Goal: Obtain resource: Download file/media

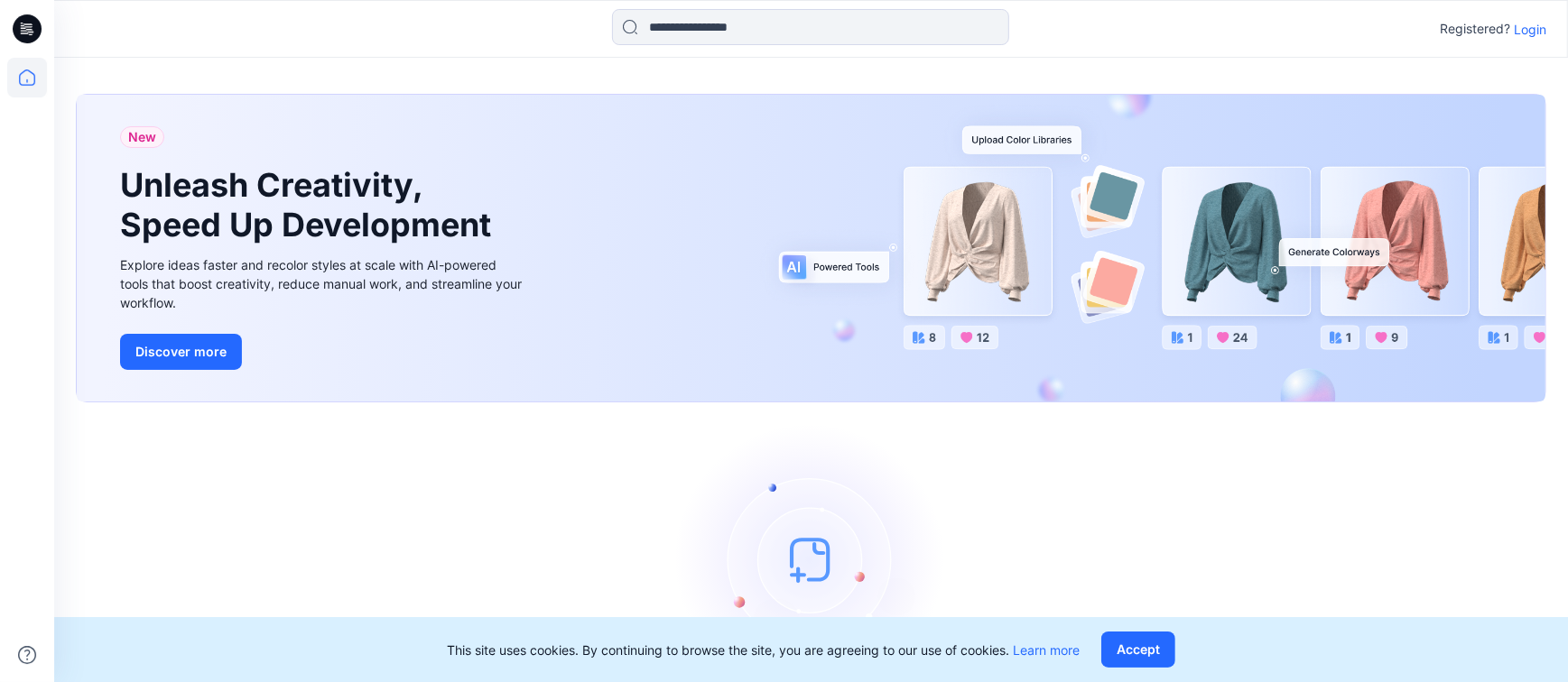
click at [1533, 29] on p "Login" at bounding box center [1530, 29] width 33 height 19
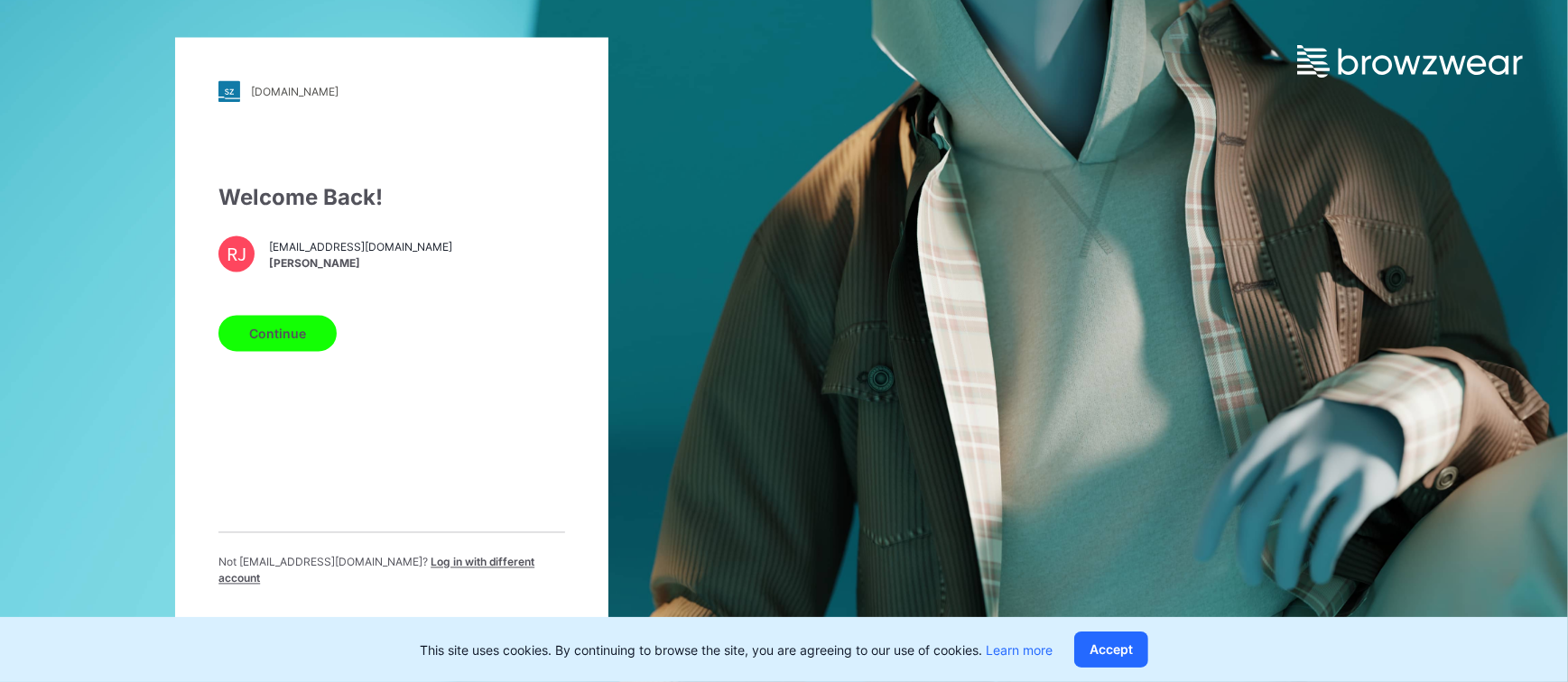
click at [269, 335] on button "Continue" at bounding box center [277, 333] width 119 height 36
click at [1127, 646] on button "Accept" at bounding box center [1111, 649] width 74 height 36
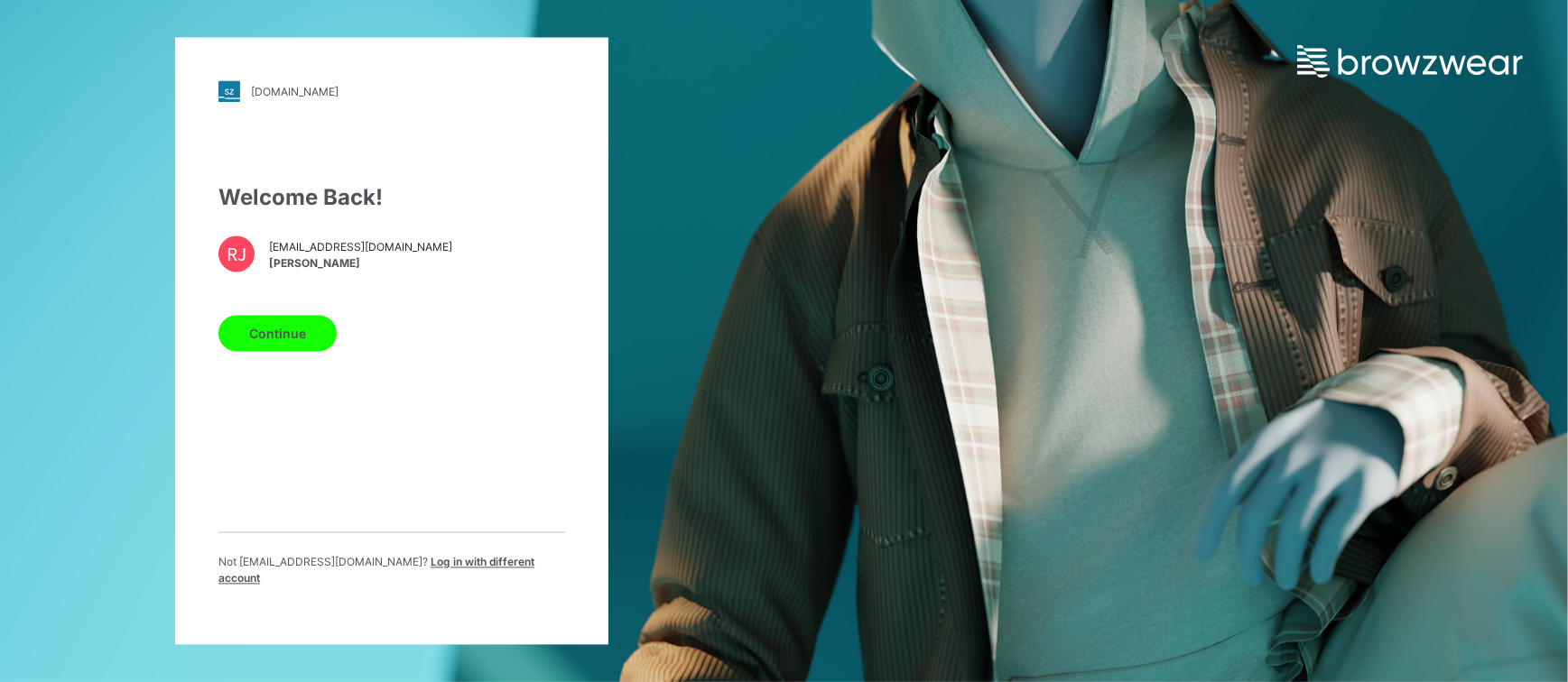
click at [289, 336] on button "Continue" at bounding box center [277, 333] width 119 height 36
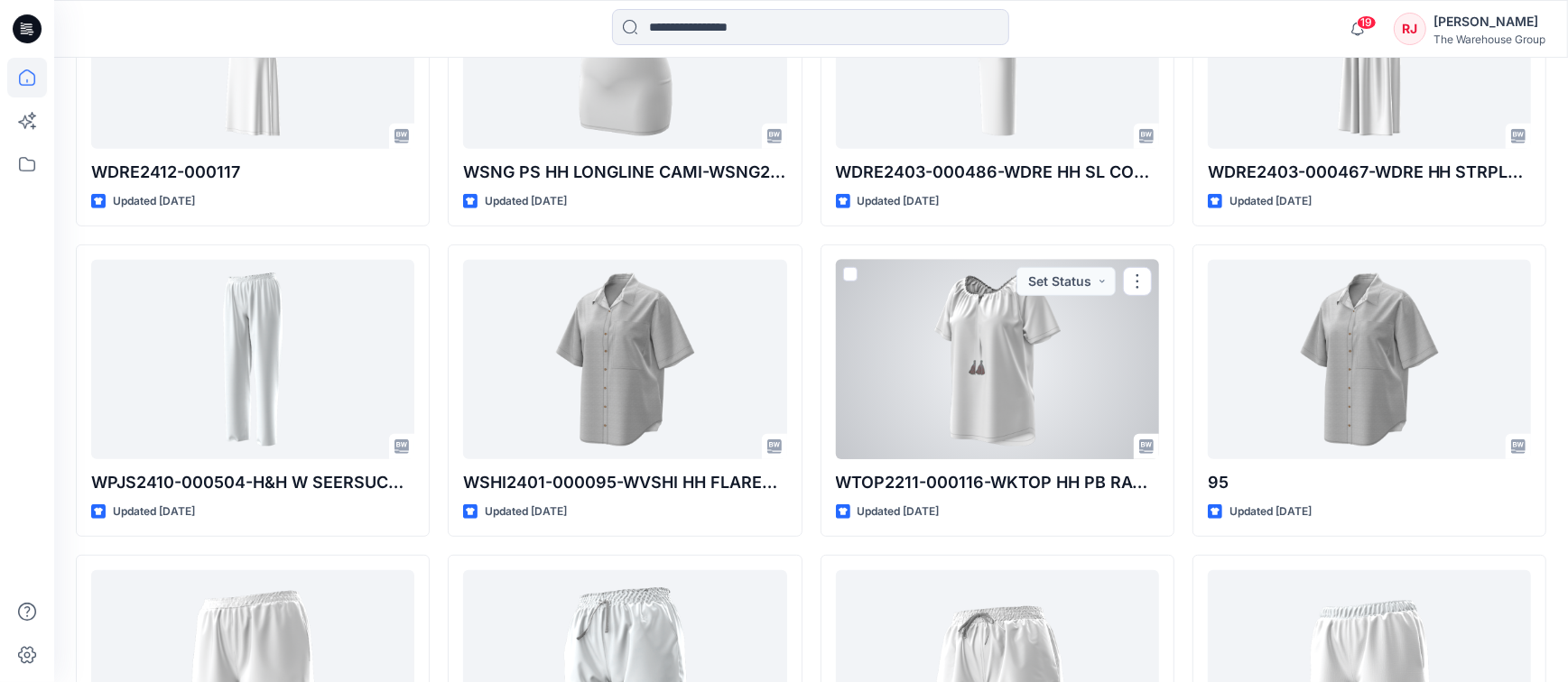
scroll to position [668, 0]
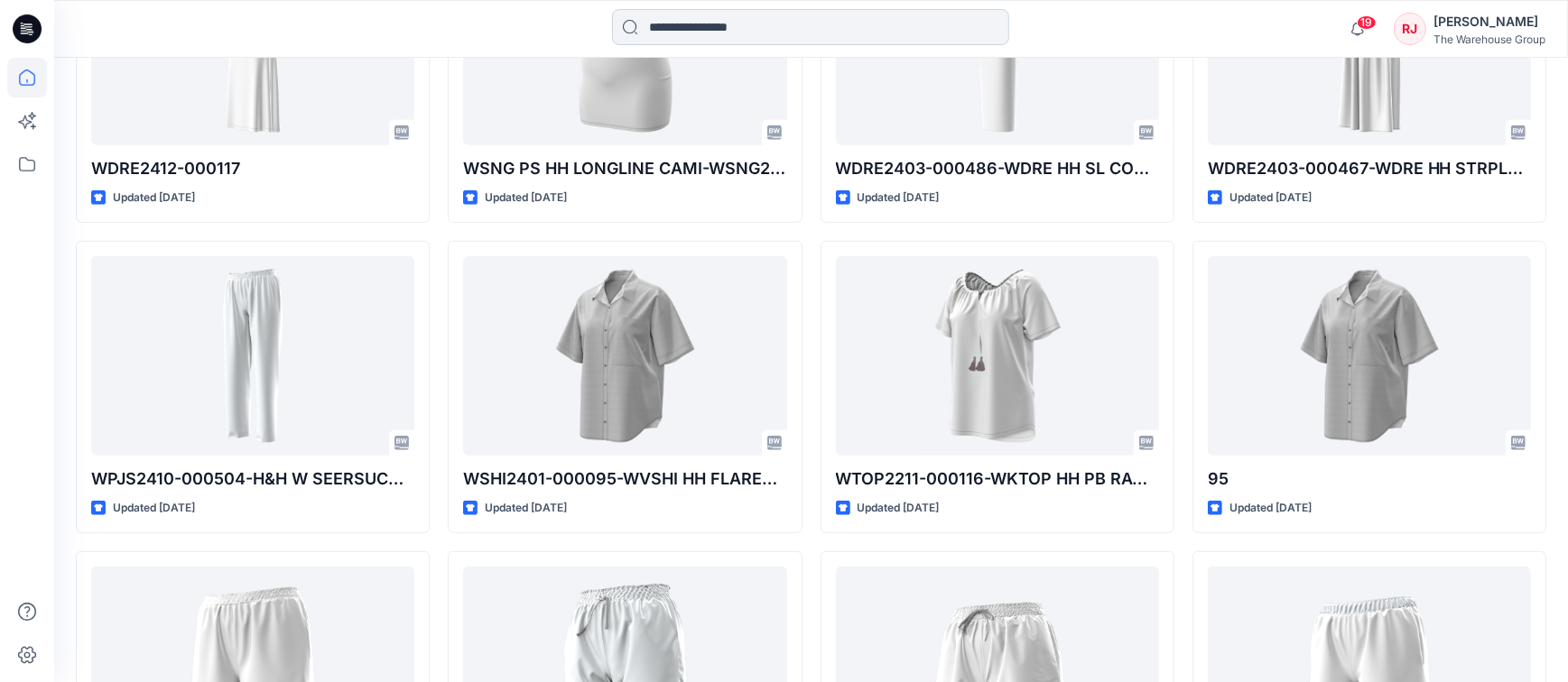
click at [721, 31] on input at bounding box center [810, 27] width 397 height 36
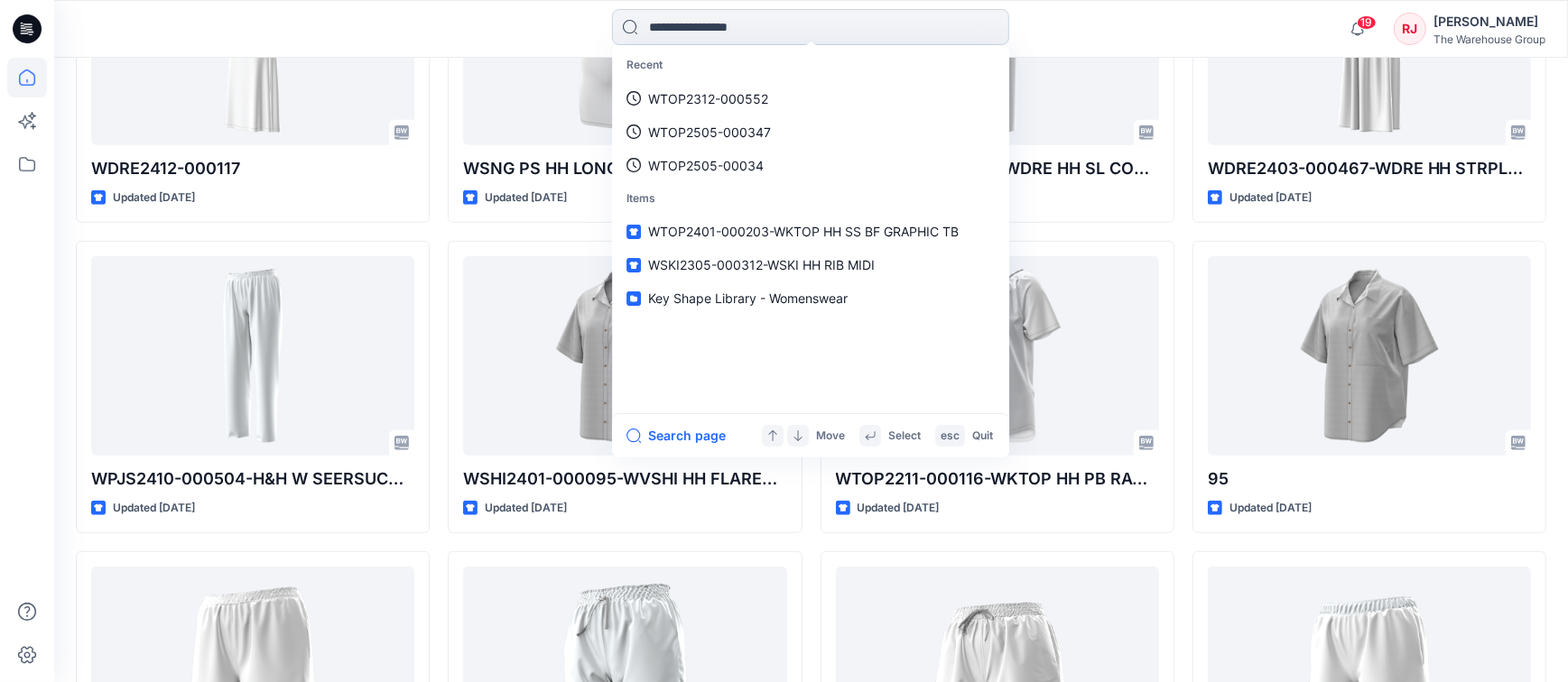
paste input "**********"
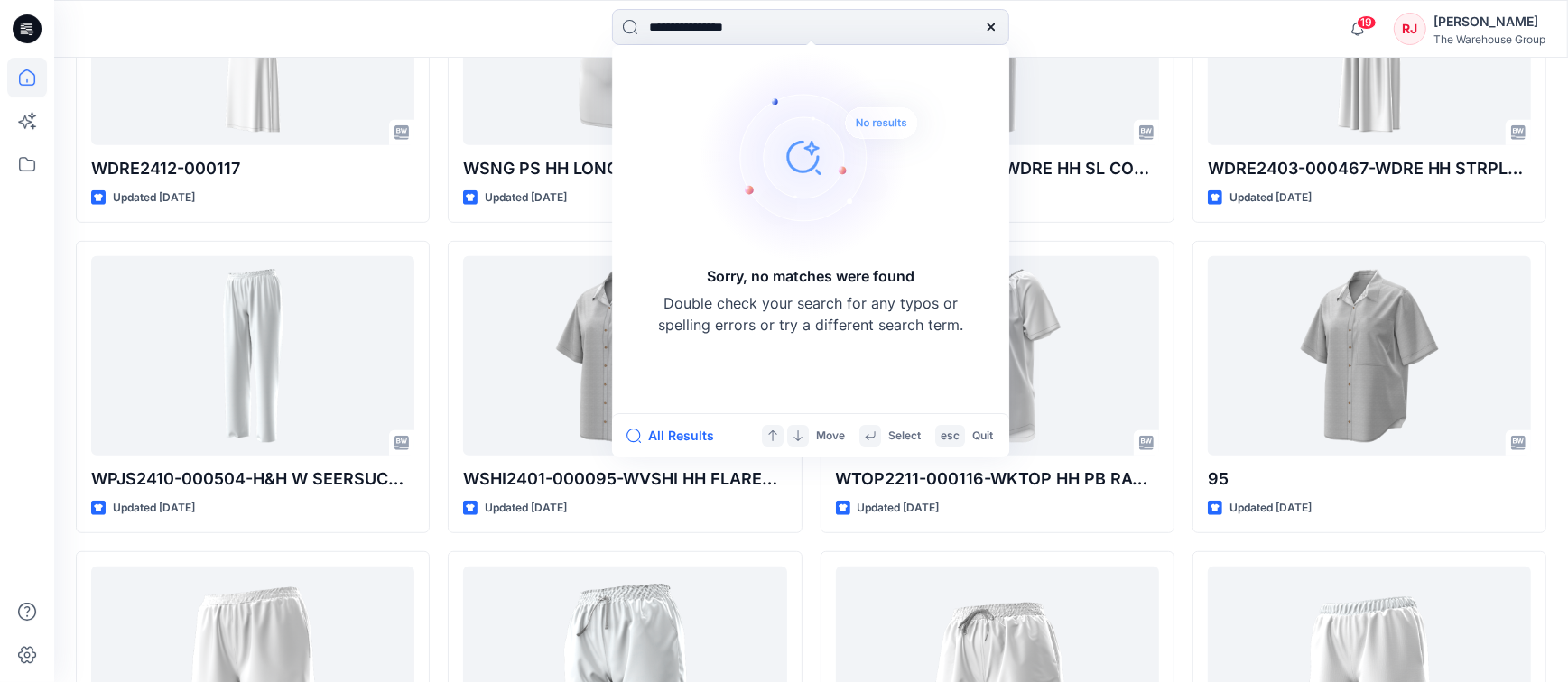
drag, startPoint x: 757, startPoint y: 29, endPoint x: 547, endPoint y: 31, distance: 210.0
click at [547, 31] on div "**********" at bounding box center [810, 29] width 756 height 40
paste input
drag, startPoint x: 730, startPoint y: 28, endPoint x: 624, endPoint y: 27, distance: 106.0
click at [624, 27] on input "**********" at bounding box center [810, 27] width 397 height 36
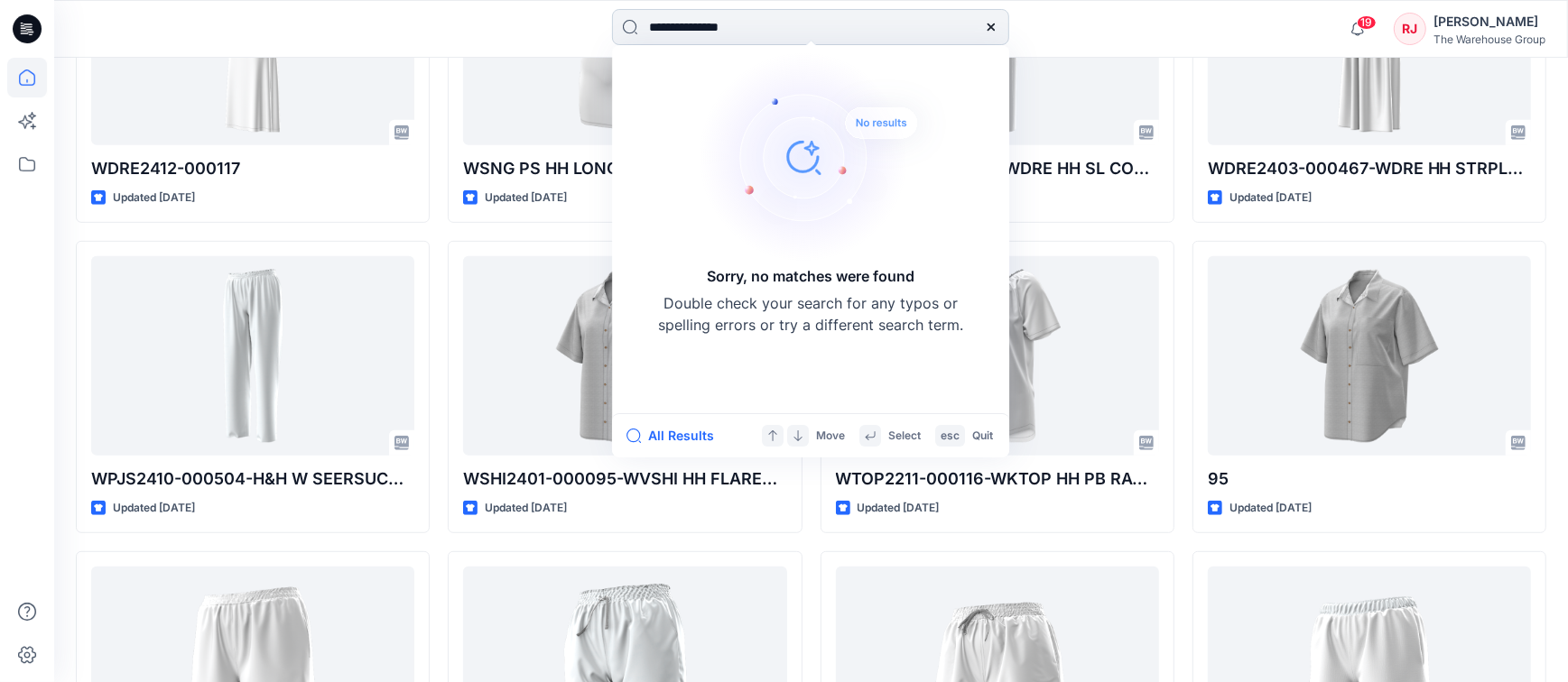
scroll to position [668, 0]
paste input
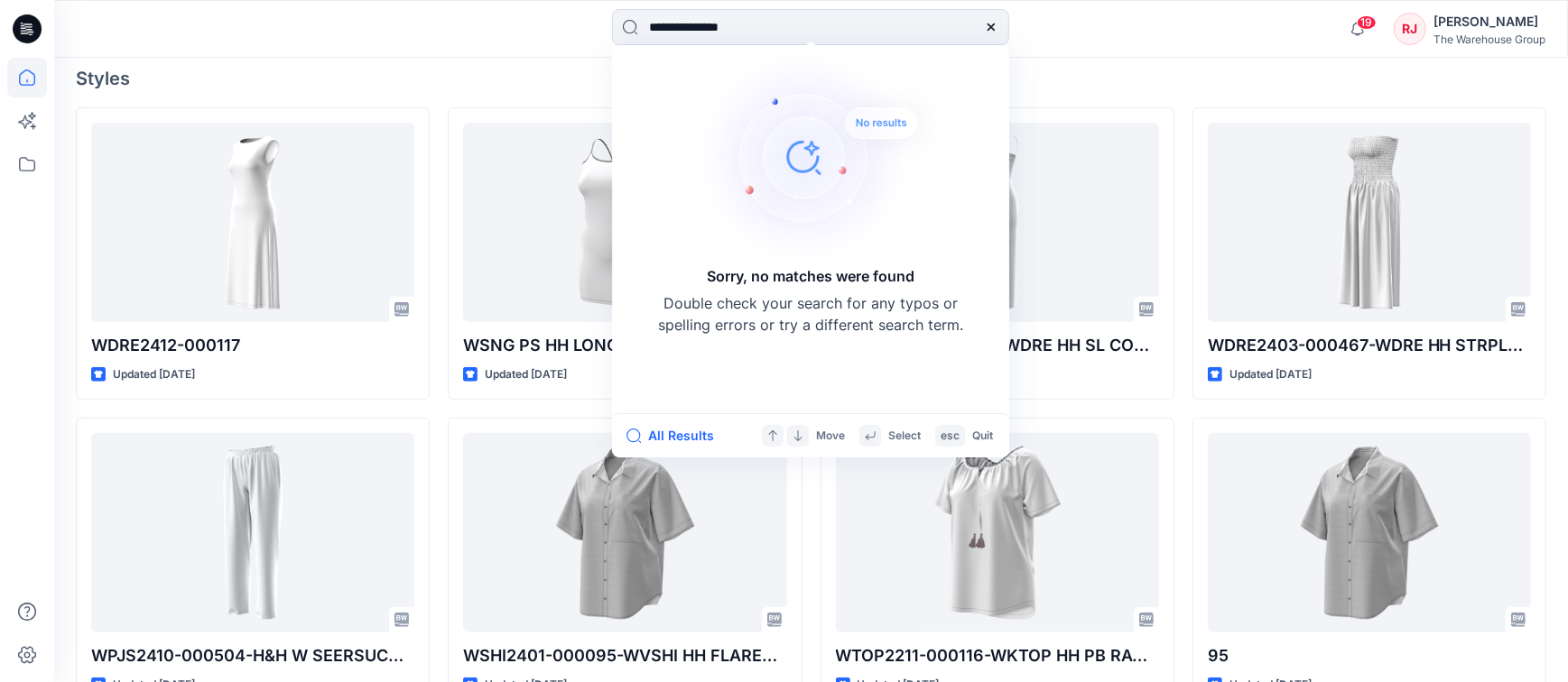
scroll to position [492, 0]
drag, startPoint x: 765, startPoint y: 24, endPoint x: 609, endPoint y: 23, distance: 156.0
click at [609, 23] on div "**********" at bounding box center [810, 29] width 756 height 40
drag, startPoint x: 745, startPoint y: 22, endPoint x: 597, endPoint y: 17, distance: 148.1
click at [597, 17] on div "**********" at bounding box center [810, 29] width 756 height 40
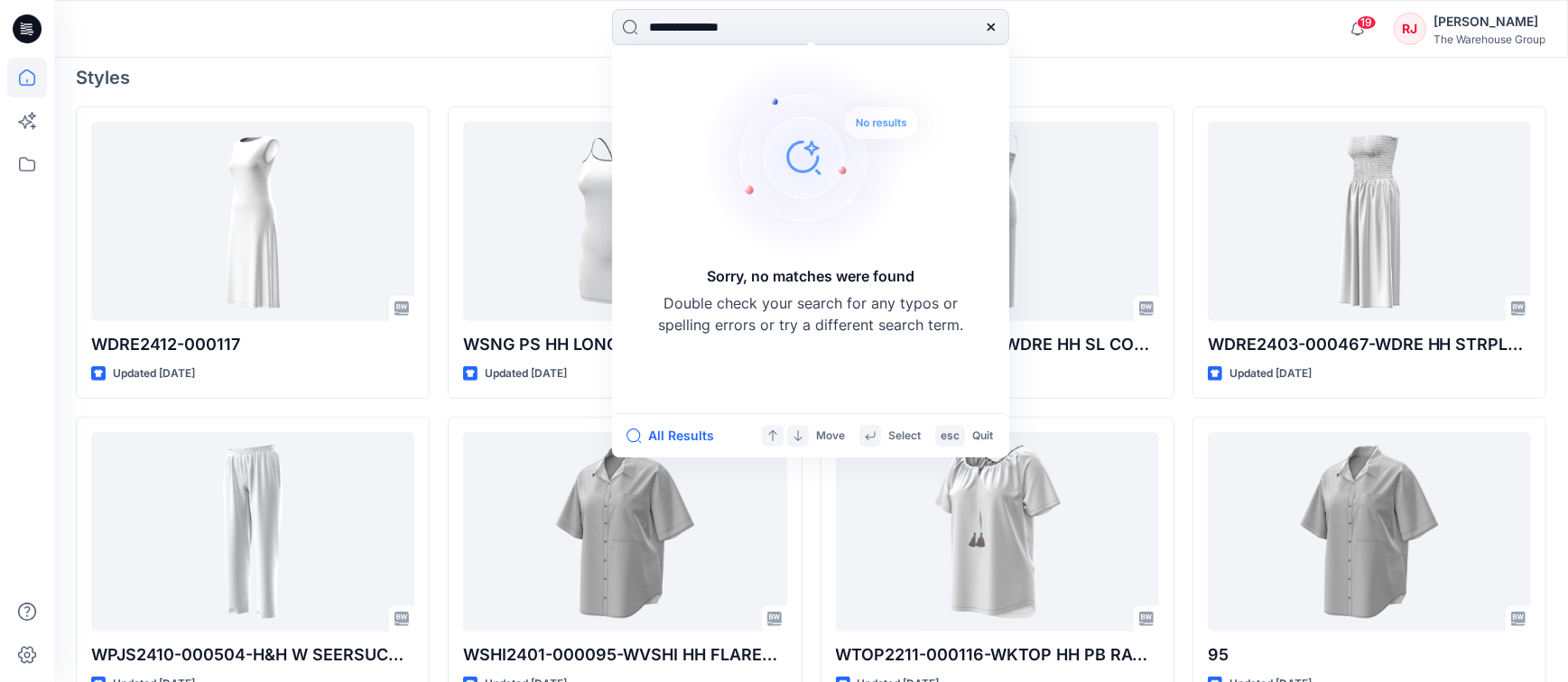
paste input
drag, startPoint x: 701, startPoint y: 25, endPoint x: 618, endPoint y: 22, distance: 83.1
click at [618, 22] on input "**********" at bounding box center [810, 27] width 397 height 36
paste input
type input "**********"
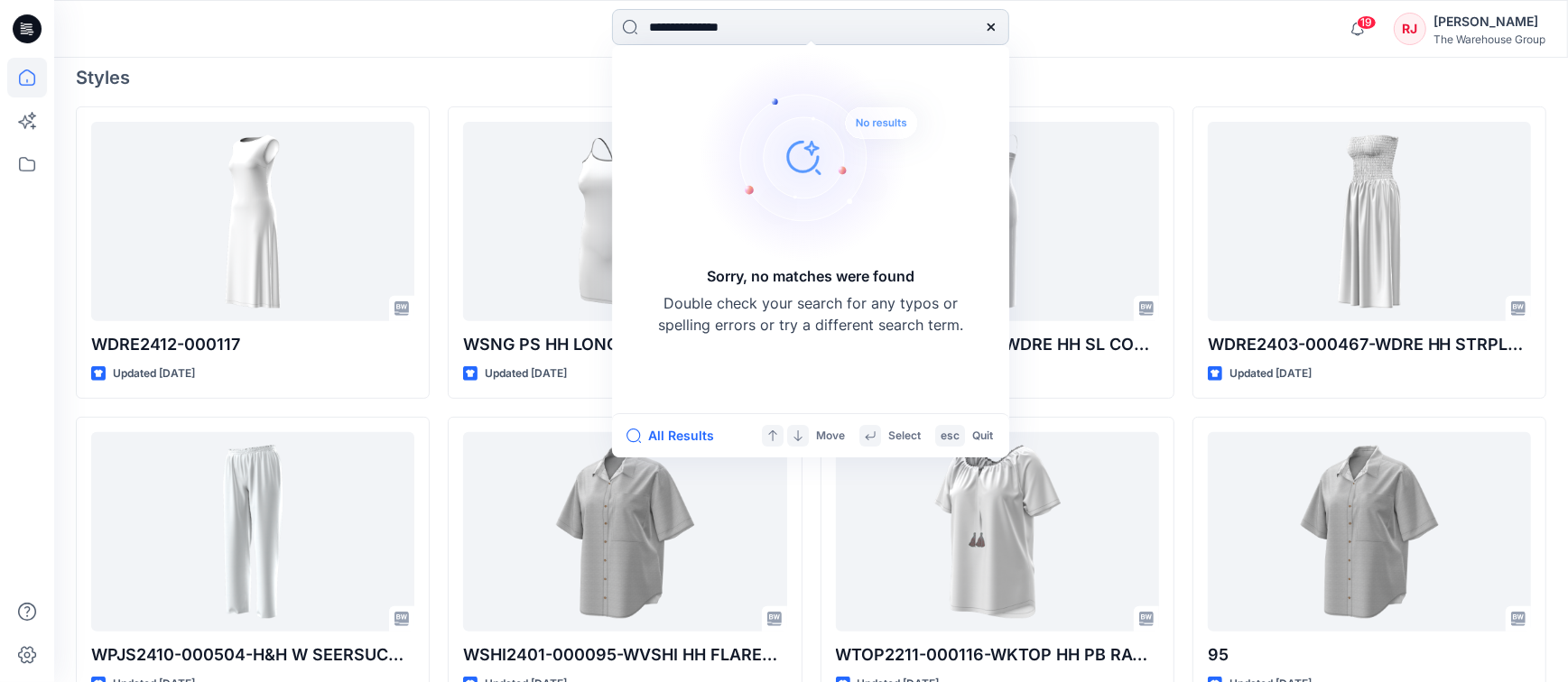
click at [993, 22] on icon at bounding box center [990, 26] width 14 height 14
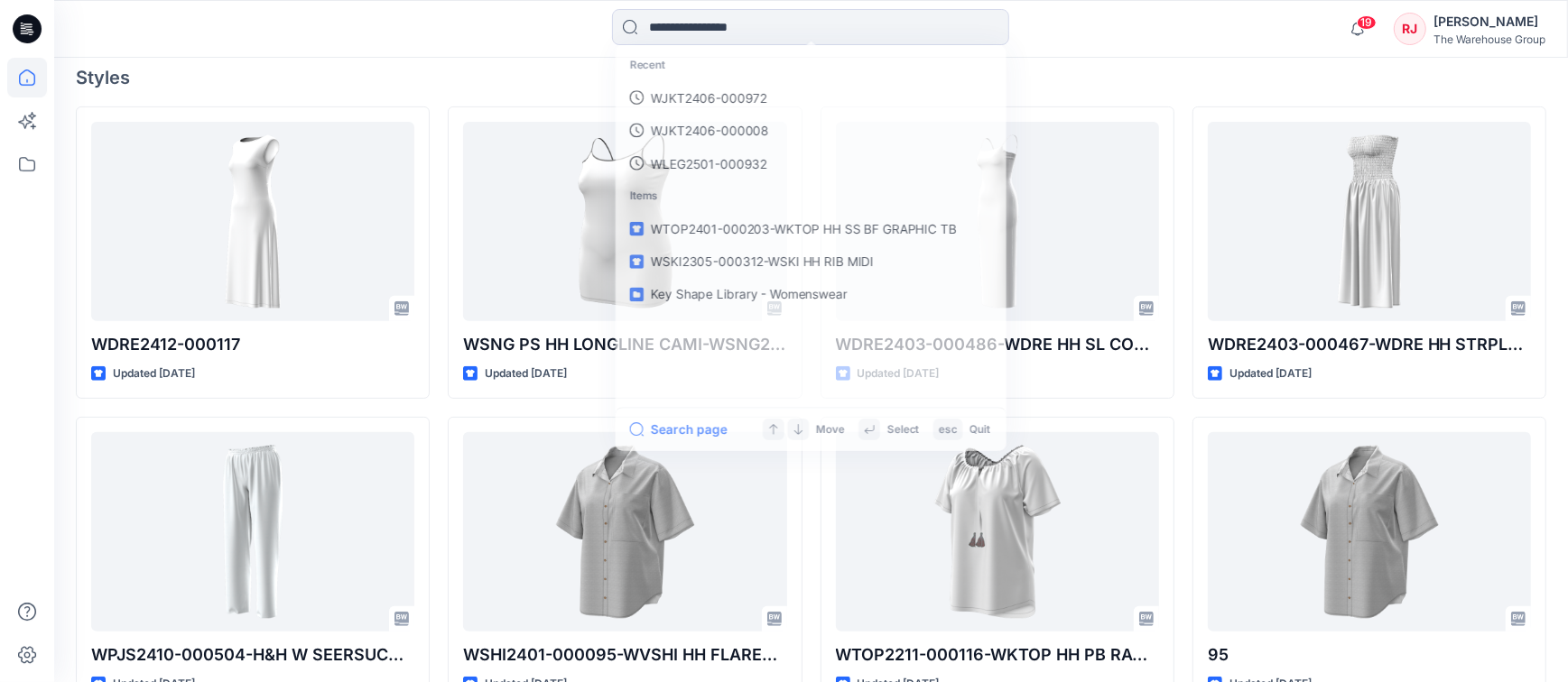
click at [456, 41] on div "Recent WJKT2406-000972 WJKT2406-000008 WLEG2501-000932 Items WTOP2401-000203-WK…" at bounding box center [810, 29] width 756 height 40
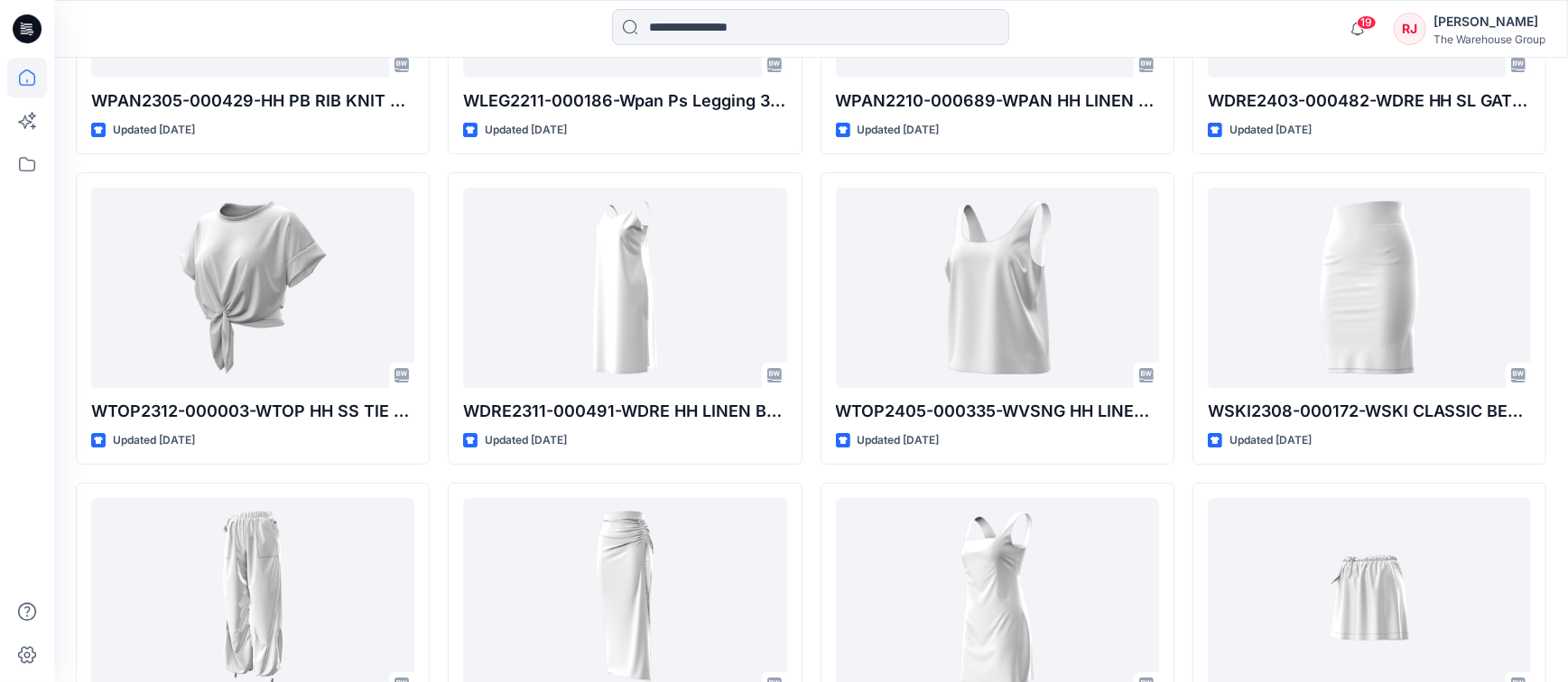
scroll to position [5081, 0]
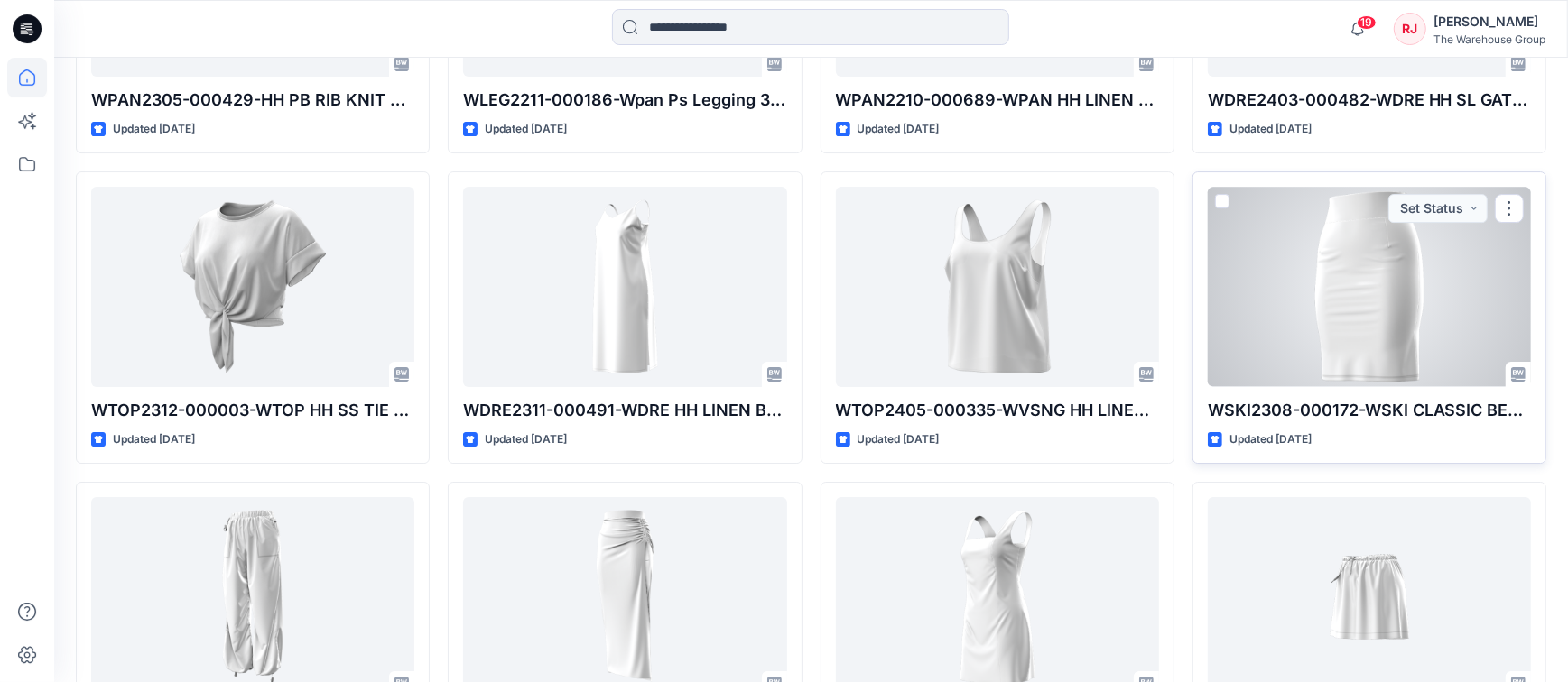
click at [1372, 252] on div at bounding box center [1369, 286] width 323 height 200
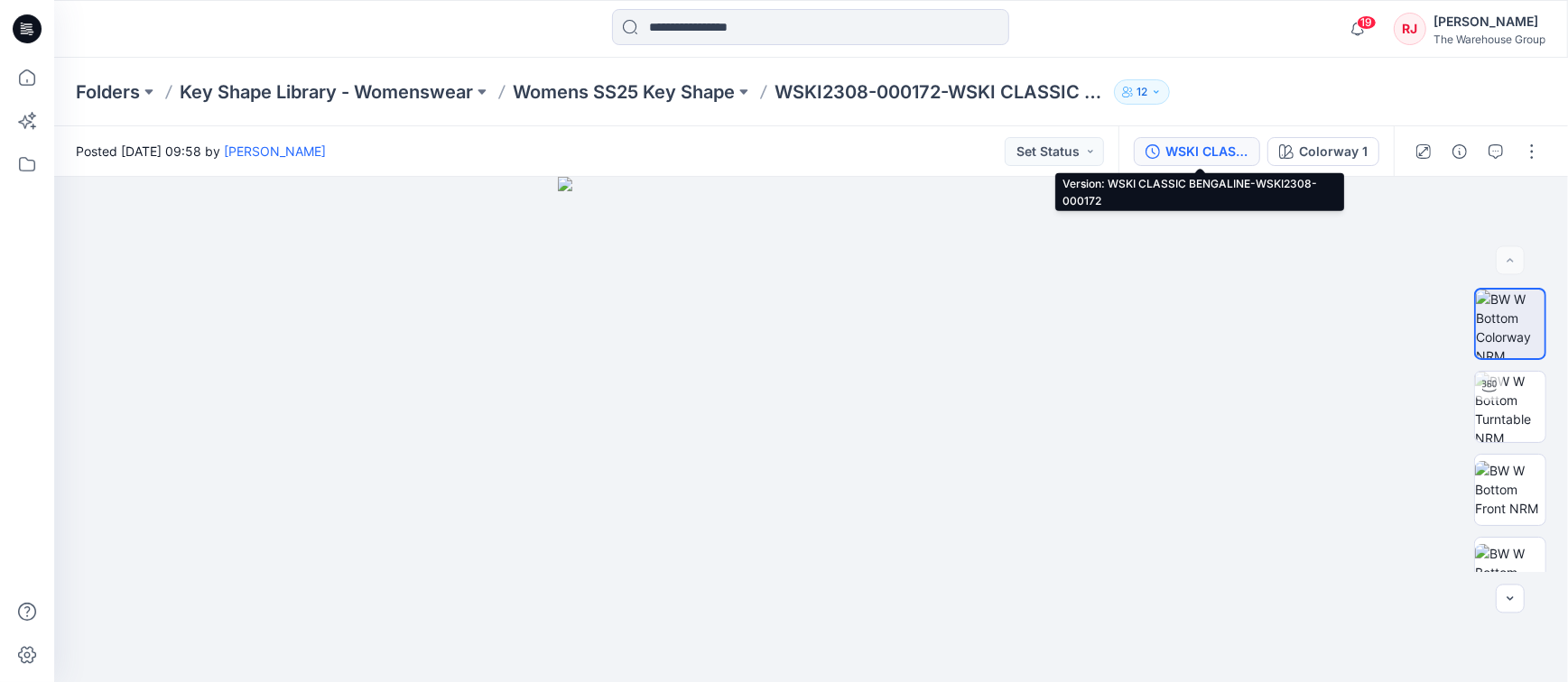
click at [1242, 145] on div "WSKI CLASSIC BENGALINE-WSKI2308-000172" at bounding box center [1206, 151] width 83 height 20
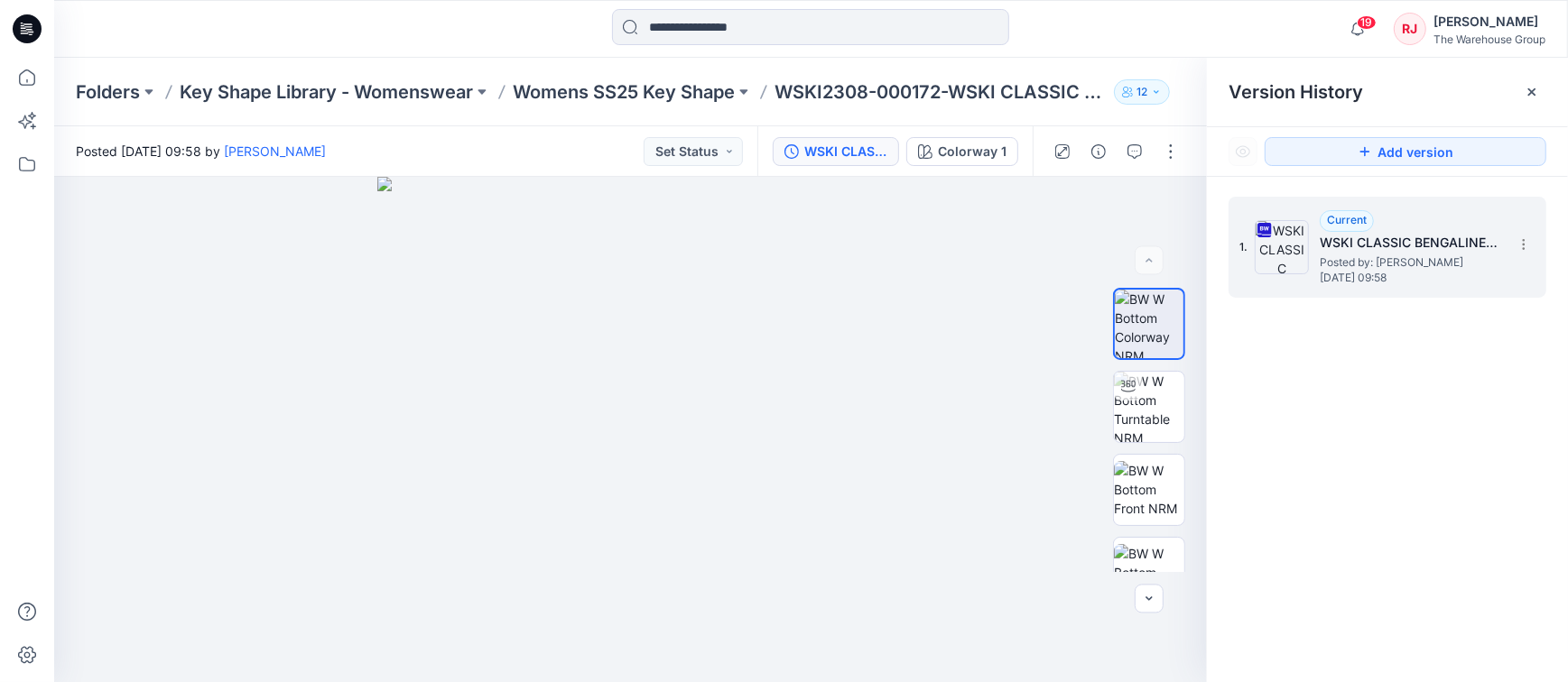
click at [1466, 231] on h5 "WSKI CLASSIC BENGALINE-WSKI2308-000172" at bounding box center [1409, 242] width 180 height 21
click at [1465, 231] on h5 "WSKI CLASSIC BENGALINE-WSKI2308-000172" at bounding box center [1409, 242] width 180 height 21
click at [1522, 242] on icon at bounding box center [1522, 244] width 14 height 14
click at [1477, 275] on span "Download Source BW File" at bounding box center [1431, 279] width 150 height 21
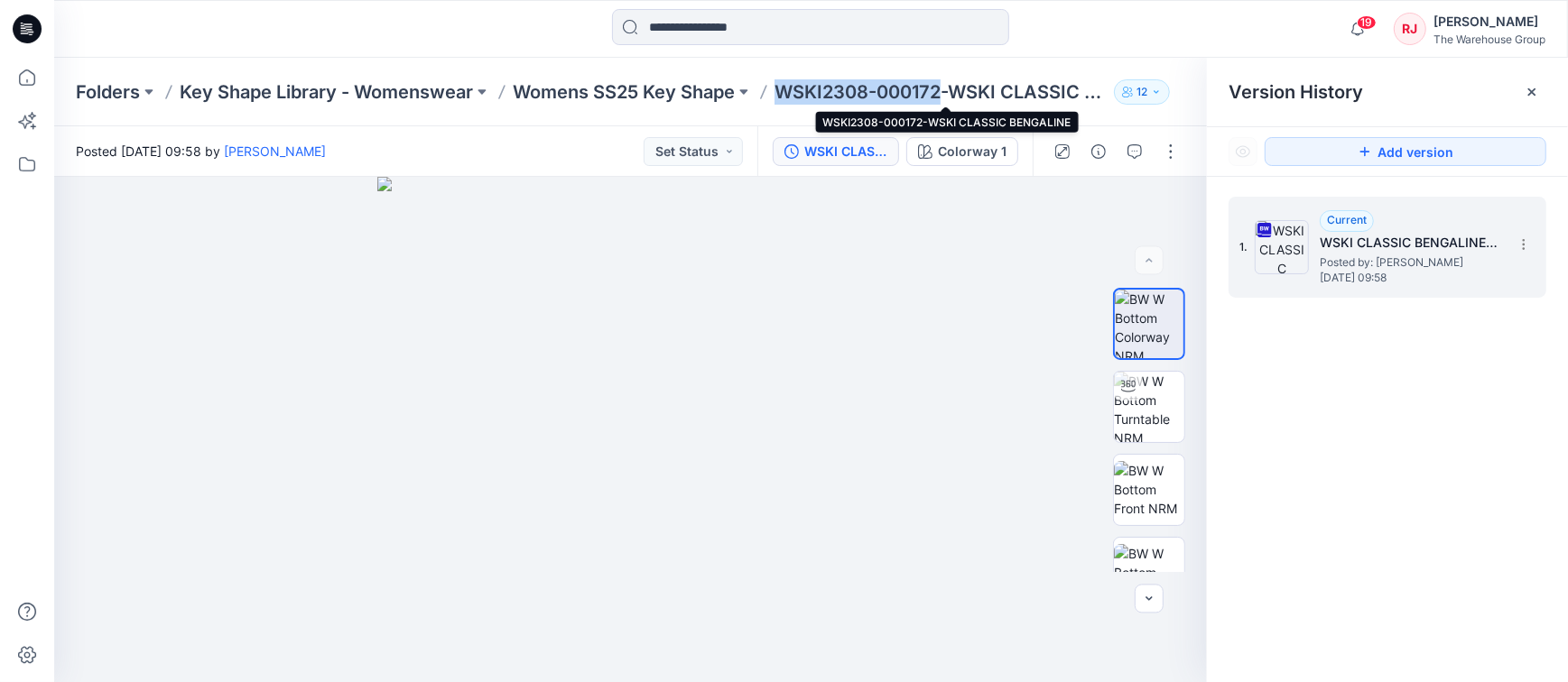
drag, startPoint x: 947, startPoint y: 90, endPoint x: 785, endPoint y: 81, distance: 162.2
click at [781, 83] on p "WSKI2308-000172-WSKI CLASSIC BENGALINE" at bounding box center [941, 91] width 332 height 25
copy p "WSKI2308-000172"
